Goal: Transaction & Acquisition: Obtain resource

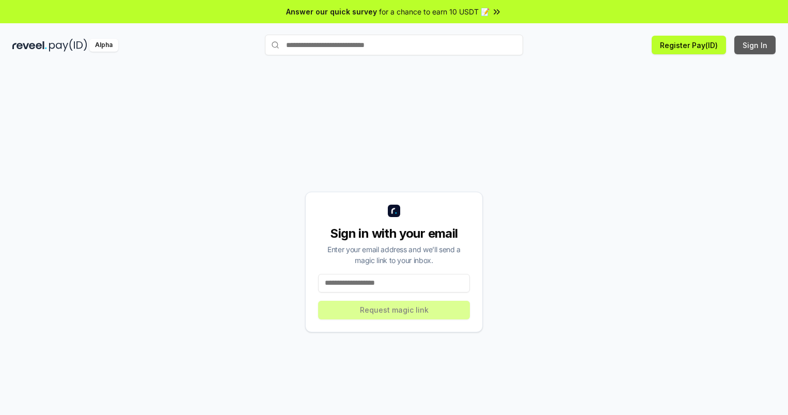
click at [756, 45] on button "Sign In" at bounding box center [754, 45] width 41 height 19
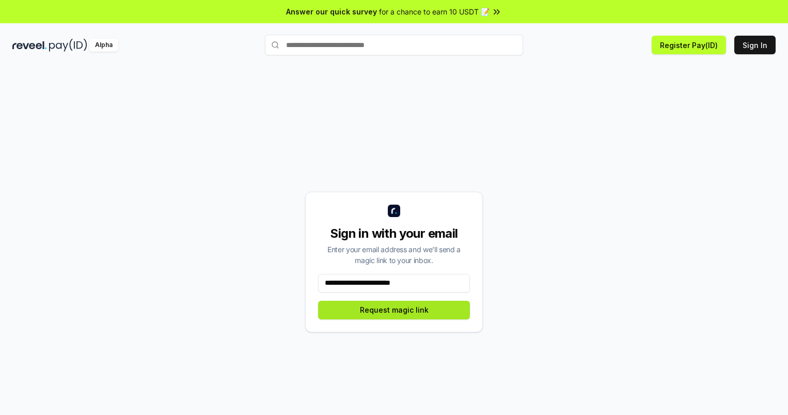
type input "**********"
click at [394, 309] on button "Request magic link" at bounding box center [394, 310] width 152 height 19
